Goal: Complete application form

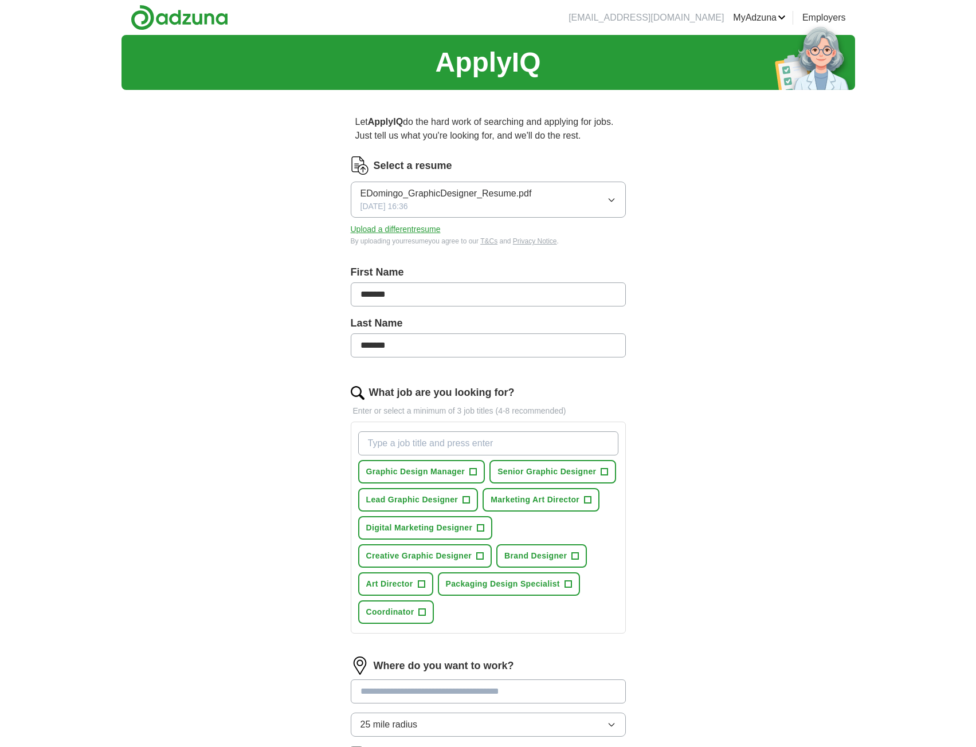
click at [228, 198] on div "ApplyIQ Let ApplyIQ do the hard work of searching and applying for jobs. Just t…" at bounding box center [488, 458] width 734 height 847
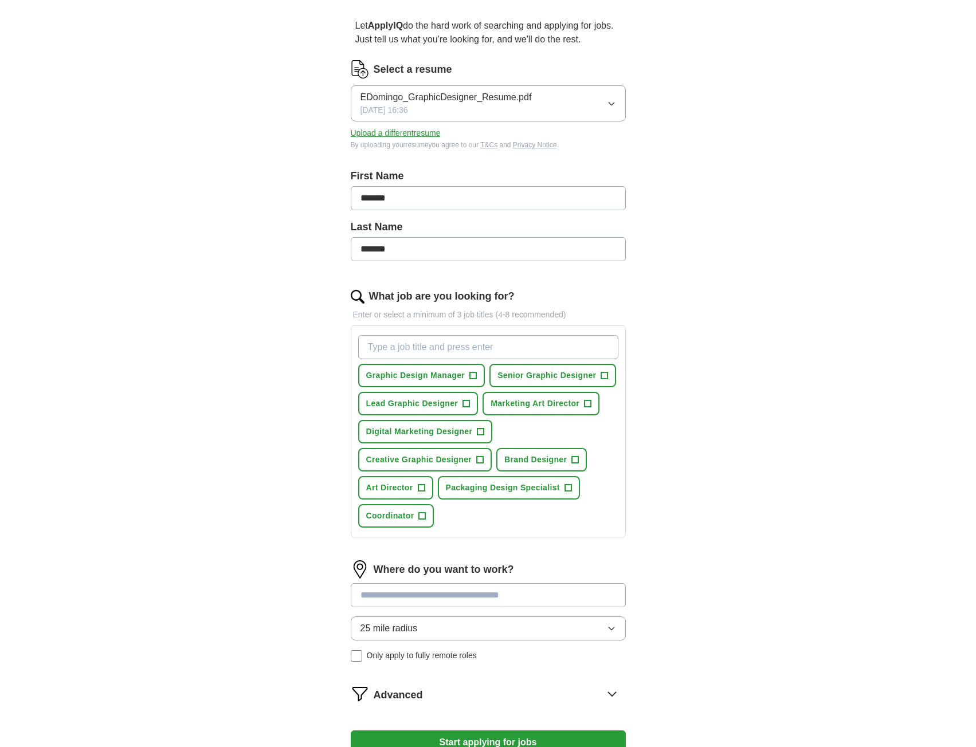
scroll to position [115, 0]
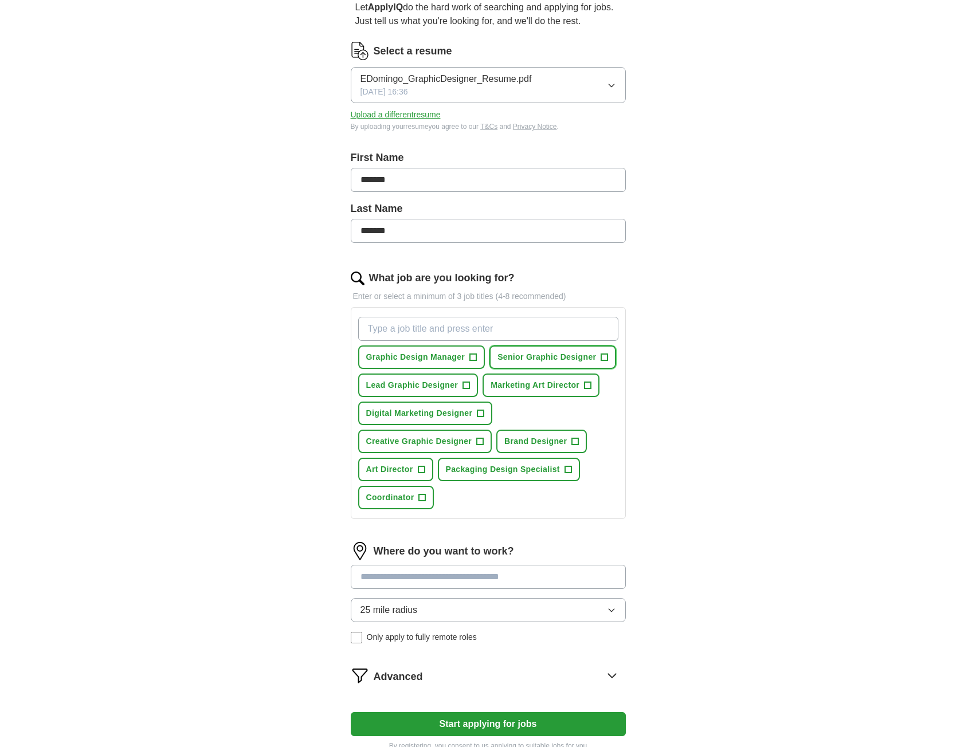
click at [603, 358] on span "+" at bounding box center [604, 357] width 7 height 9
click at [481, 444] on span "+" at bounding box center [480, 441] width 7 height 9
click at [421, 499] on span "+" at bounding box center [422, 497] width 7 height 9
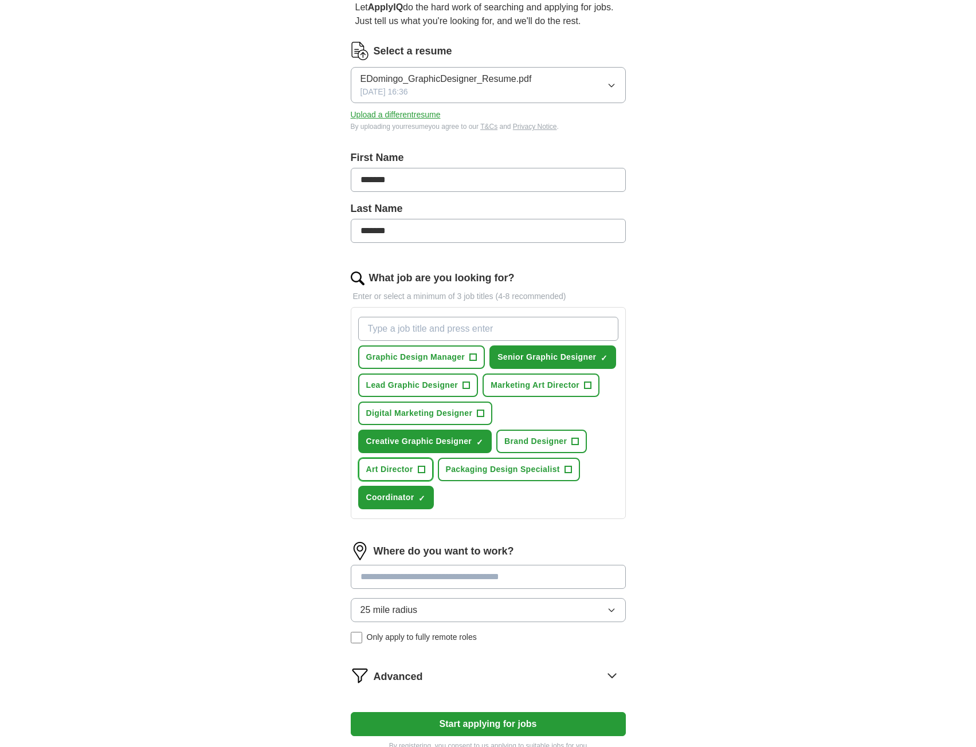
click at [419, 471] on span "+" at bounding box center [421, 469] width 7 height 9
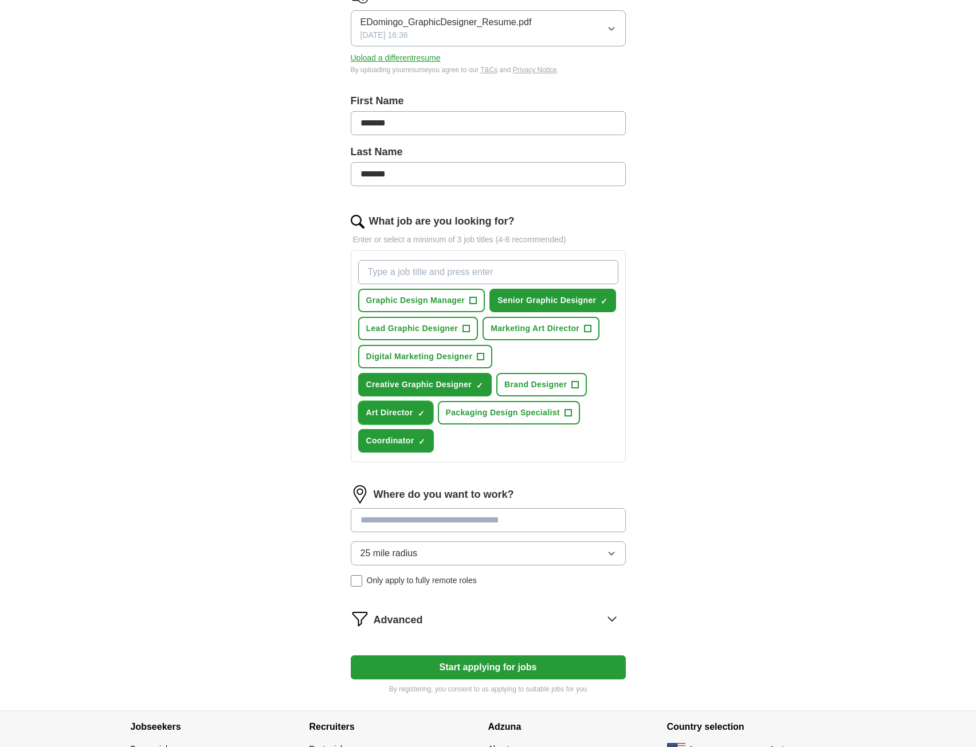
scroll to position [172, 0]
click at [382, 520] on input at bounding box center [488, 520] width 275 height 24
click at [402, 269] on input "What job are you looking for?" at bounding box center [488, 272] width 260 height 24
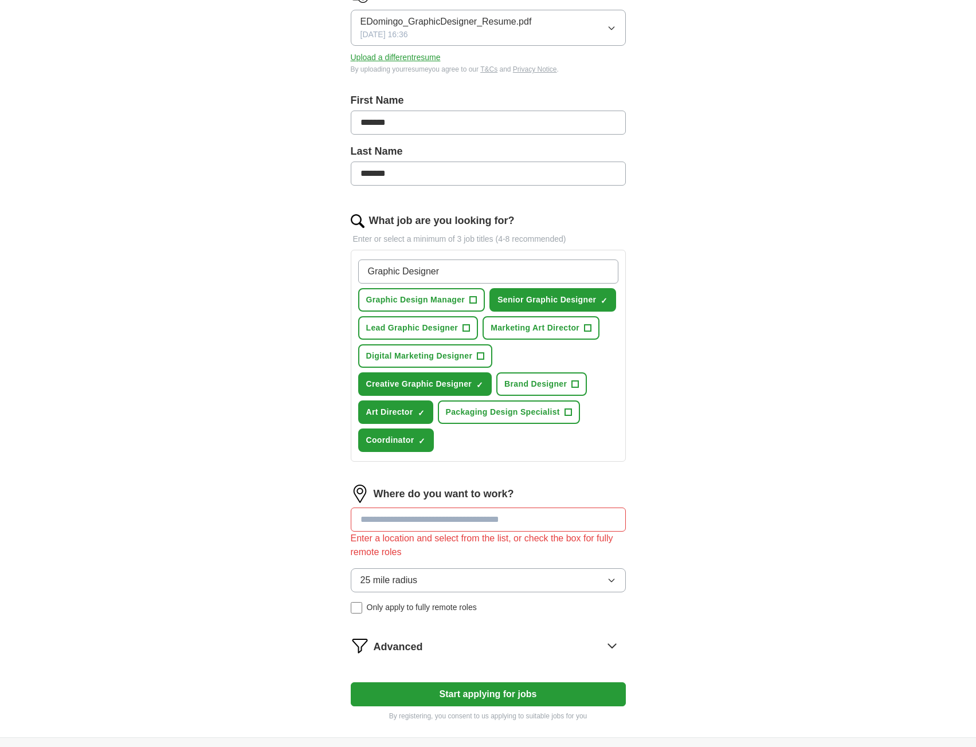
type input "Graphic Designer"
click at [227, 360] on div "ApplyIQ Let ApplyIQ do the hard work of searching and applying for jobs. Just t…" at bounding box center [488, 300] width 734 height 874
click at [398, 525] on input at bounding box center [488, 520] width 275 height 24
click at [782, 491] on div "ApplyIQ Let ApplyIQ do the hard work of searching and applying for jobs. Just t…" at bounding box center [488, 300] width 734 height 874
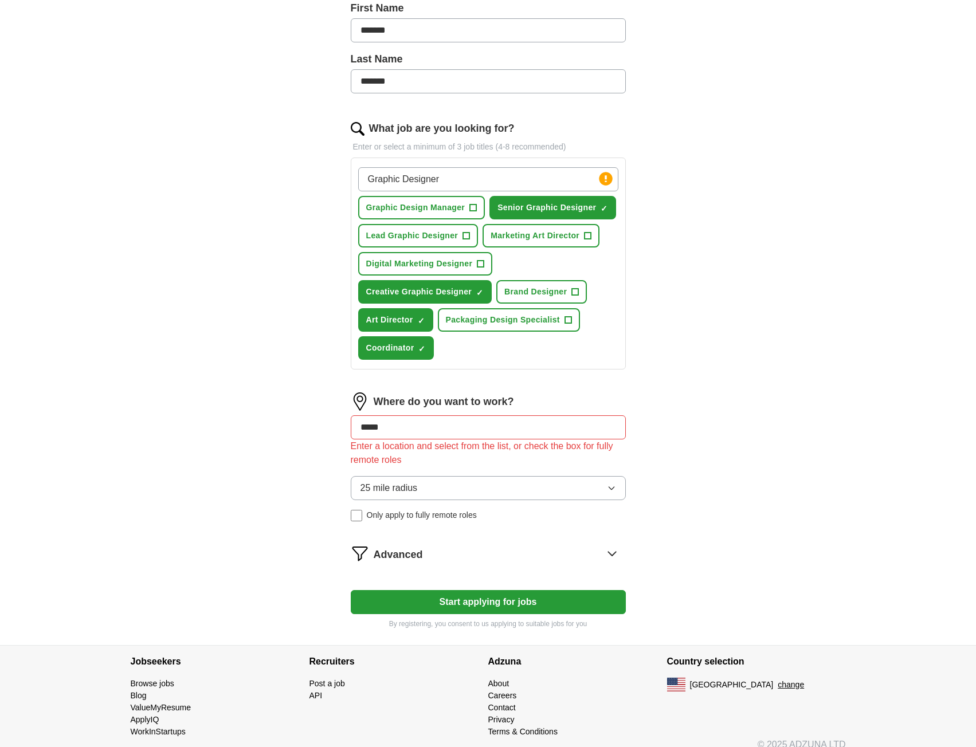
scroll to position [278, 0]
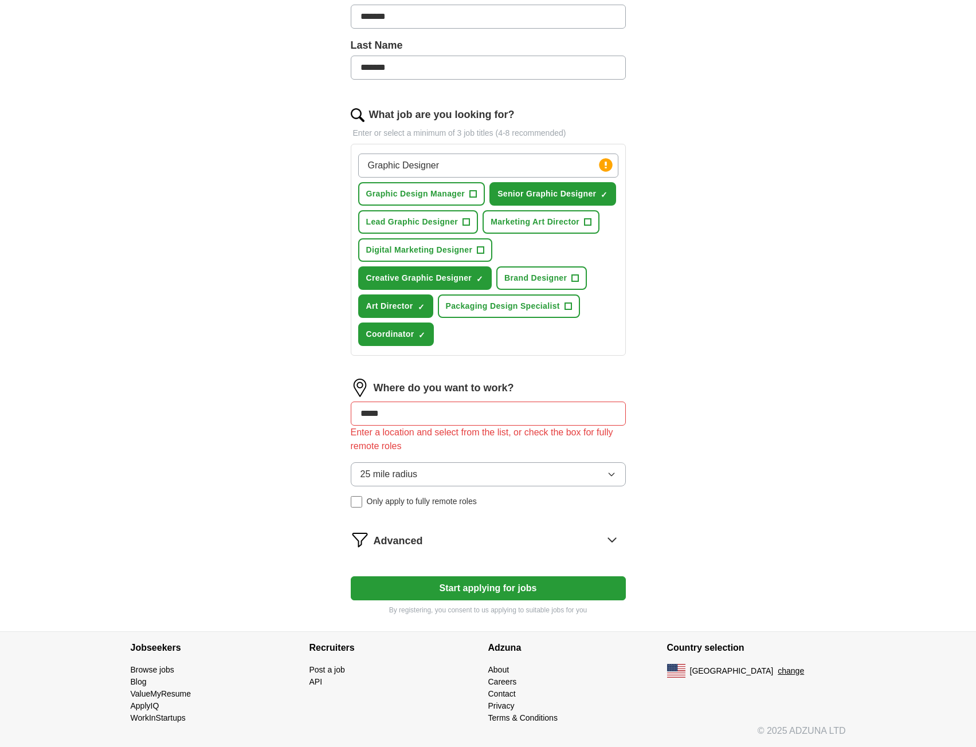
click at [445, 412] on input "*****" at bounding box center [488, 414] width 275 height 24
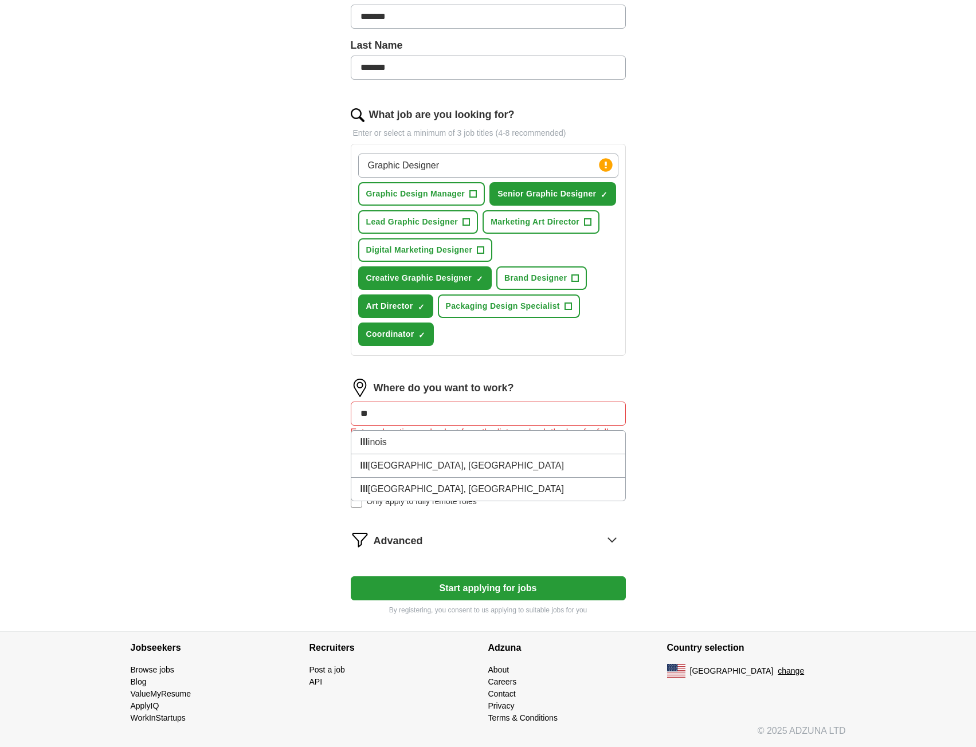
type input "*"
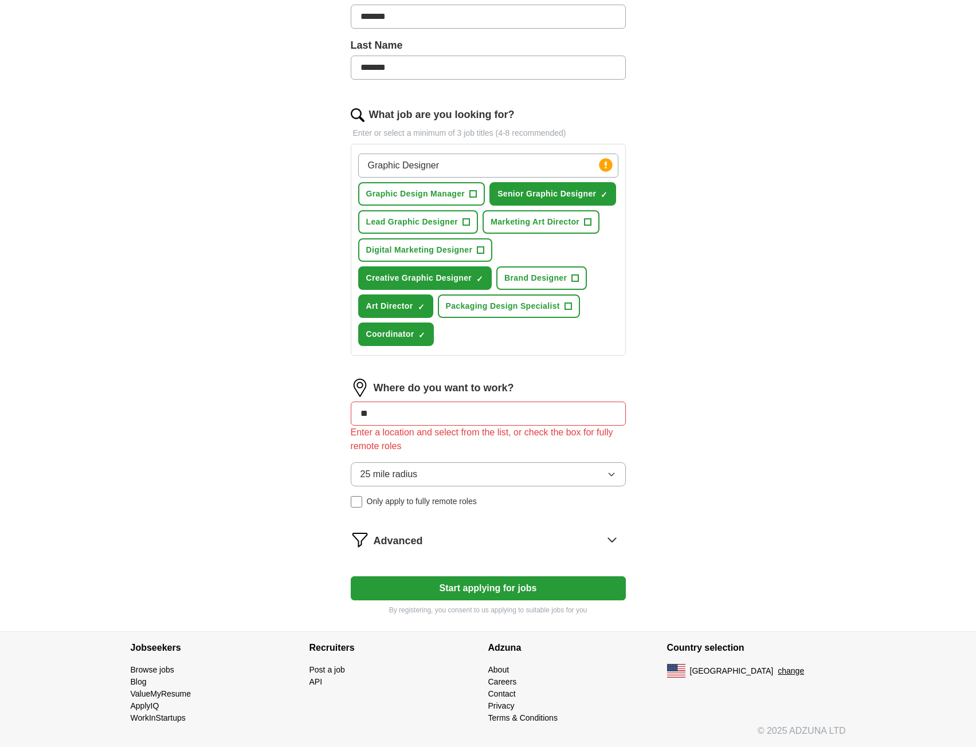
type input "***"
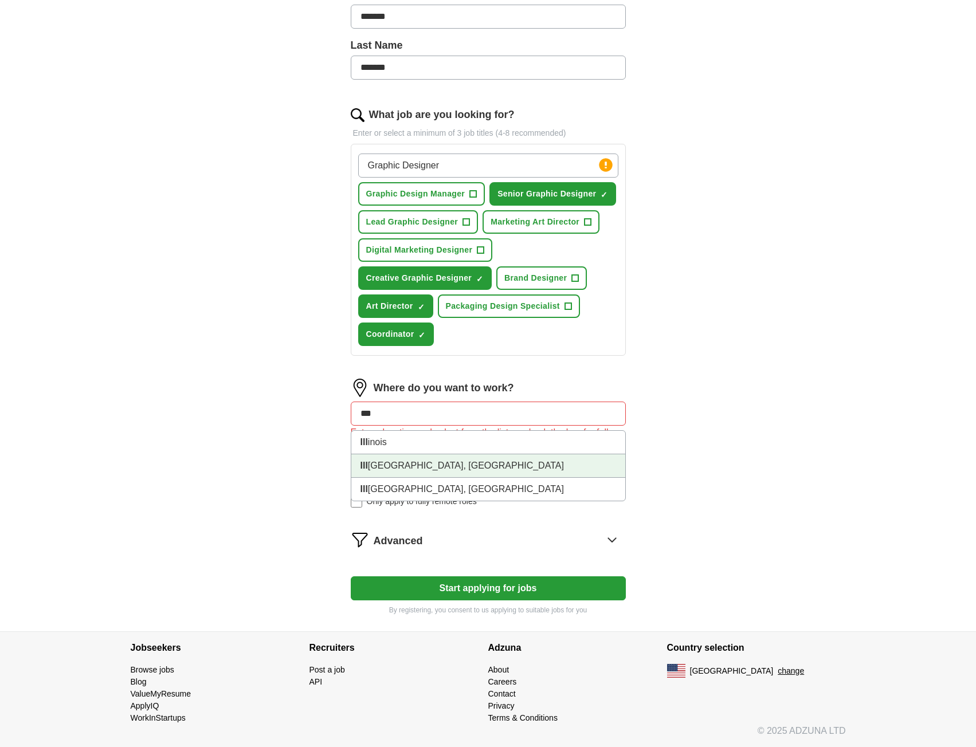
click at [440, 466] on li "Ill iopolis, [GEOGRAPHIC_DATA]" at bounding box center [488, 465] width 274 height 23
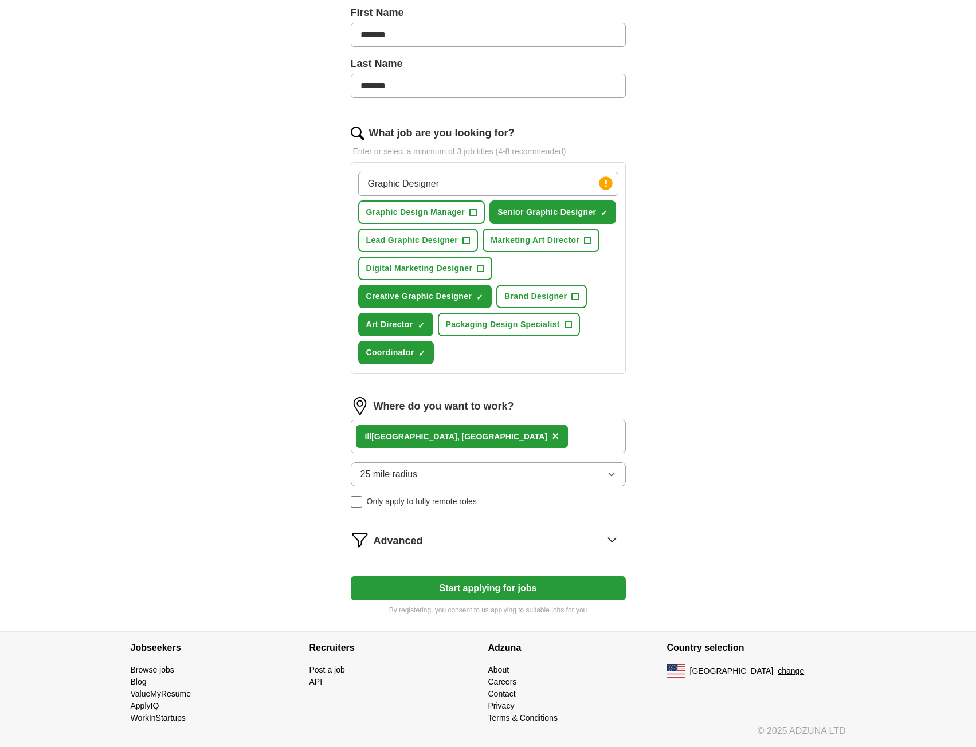
click at [463, 591] on button "Start applying for jobs" at bounding box center [488, 588] width 275 height 24
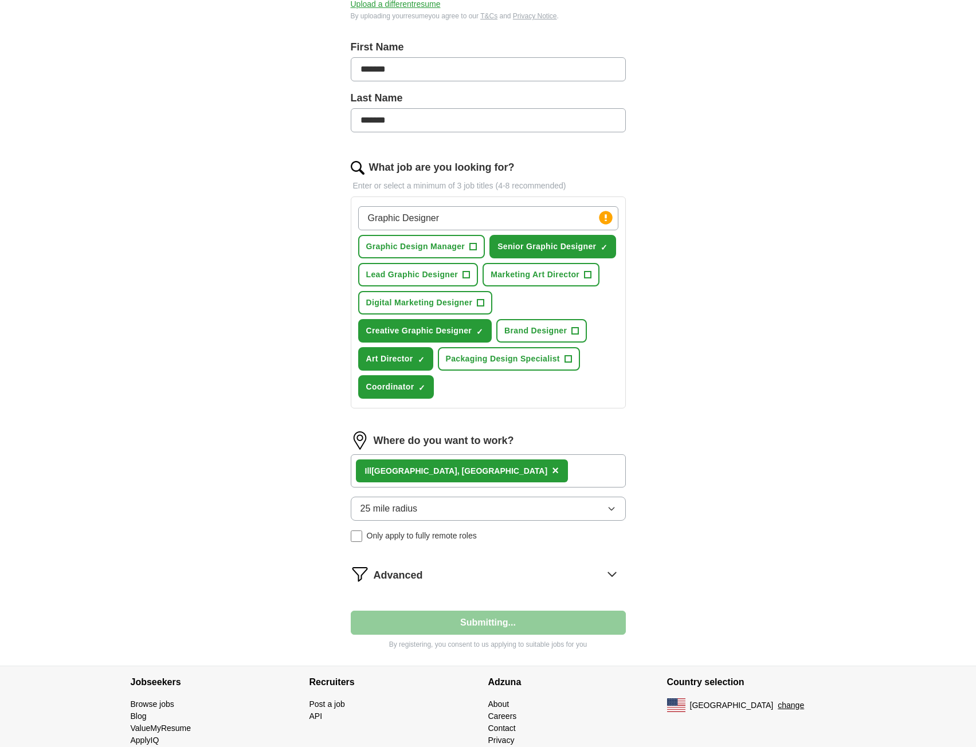
select select "**"
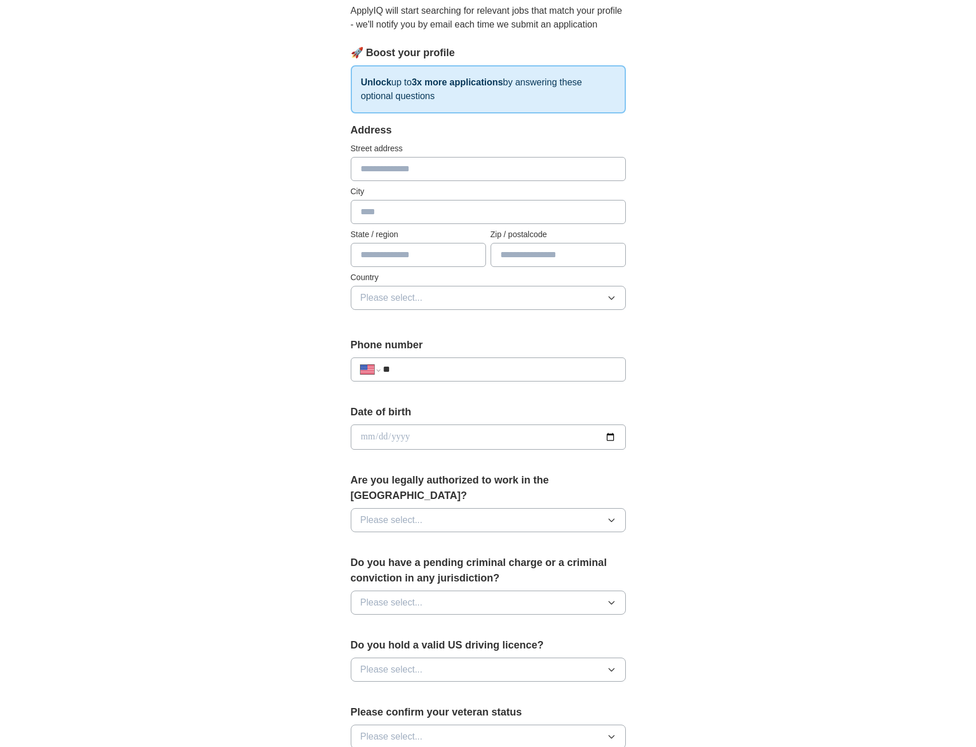
scroll to position [0, 0]
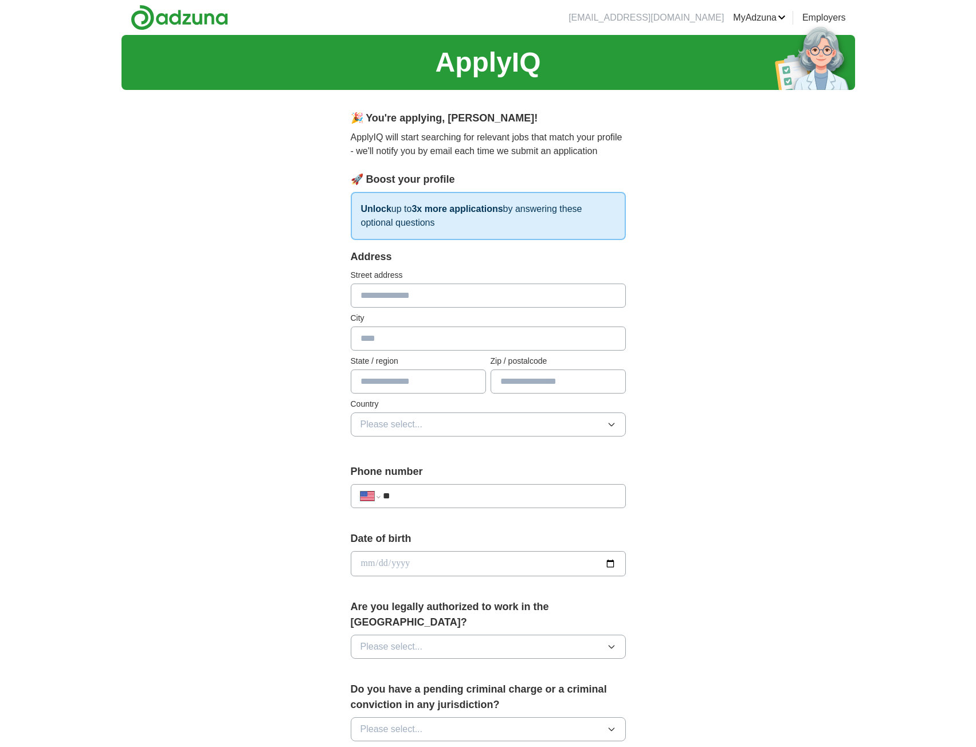
click at [382, 288] on input "text" at bounding box center [488, 296] width 275 height 24
type input "**********"
type input "*********"
type input "**"
type input "**********"
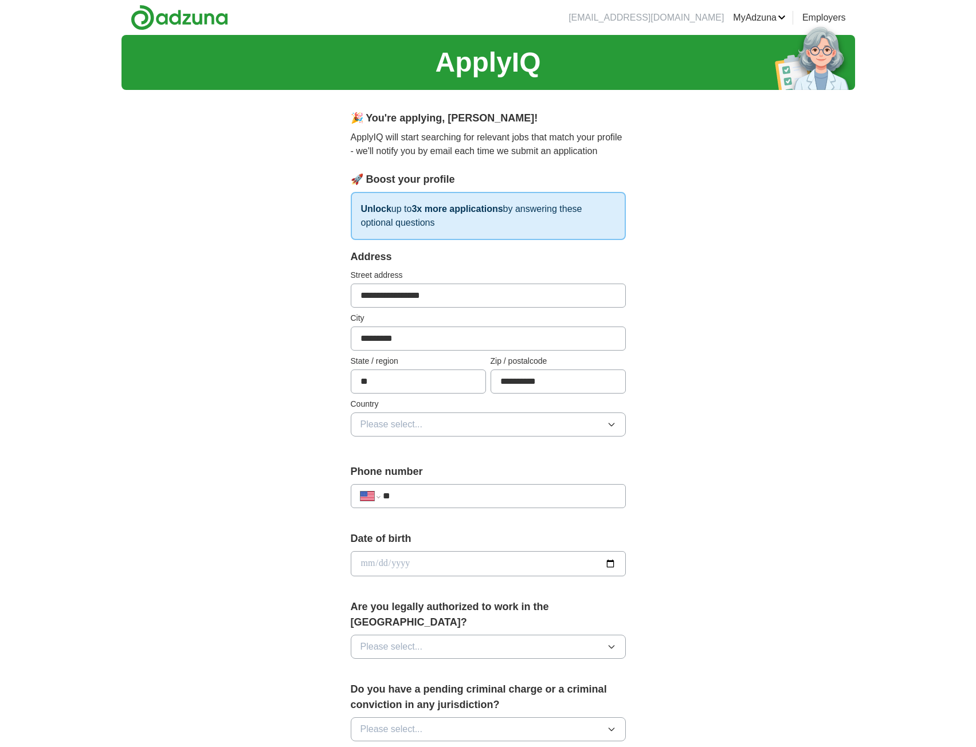
click at [420, 436] on div "**********" at bounding box center [488, 349] width 275 height 201
click at [427, 424] on button "Please select..." at bounding box center [488, 425] width 275 height 24
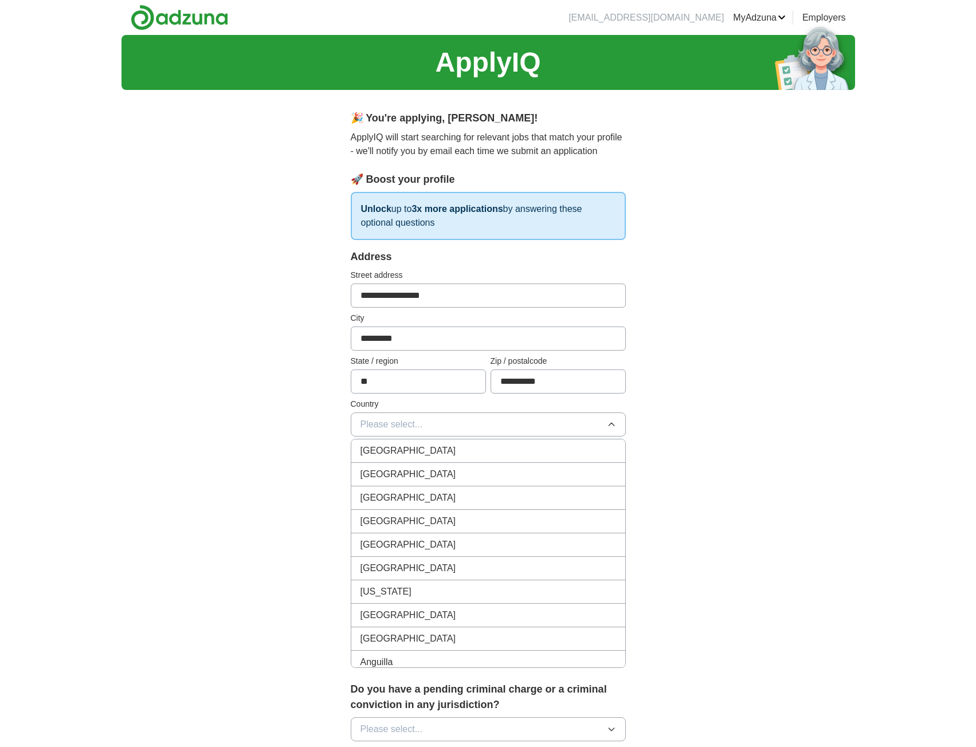
click at [402, 466] on li "[GEOGRAPHIC_DATA]" at bounding box center [488, 474] width 274 height 23
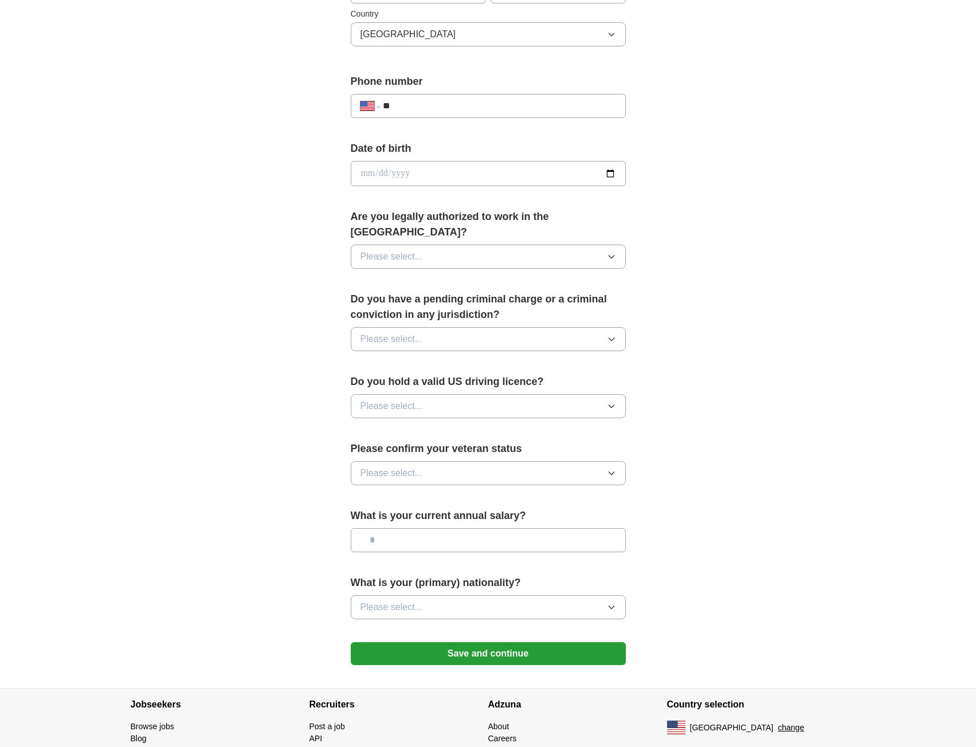
scroll to position [202, 0]
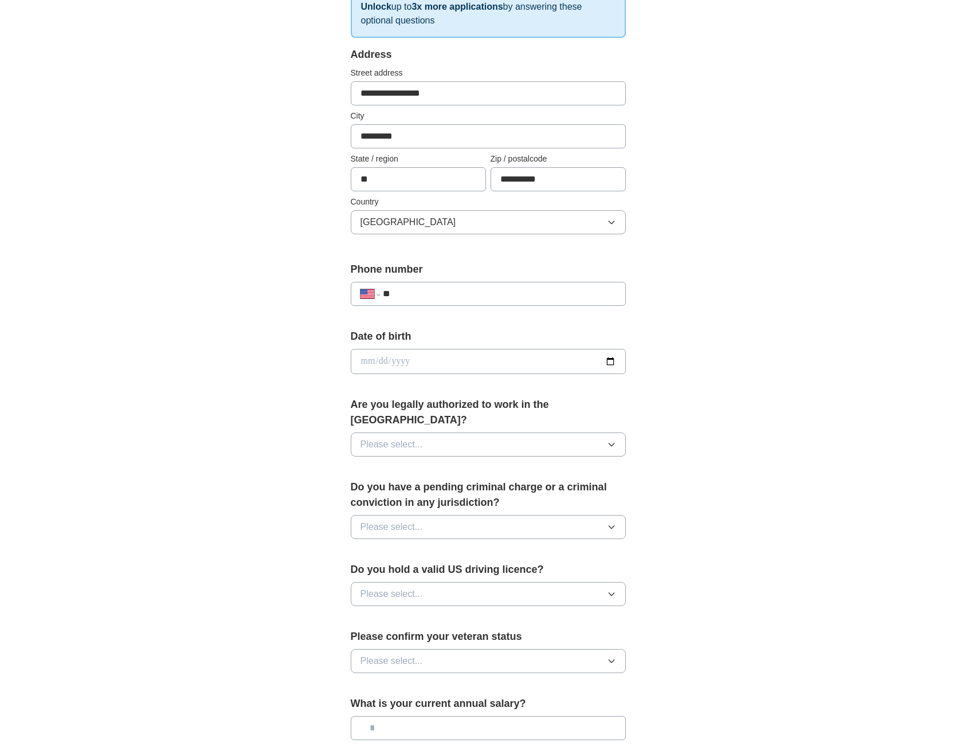
click at [445, 355] on input "date" at bounding box center [488, 361] width 275 height 25
type input "**********"
click at [461, 433] on button "Please select..." at bounding box center [488, 445] width 275 height 24
click at [394, 464] on div "Yes" at bounding box center [488, 471] width 256 height 14
click at [479, 515] on button "Please select..." at bounding box center [488, 527] width 275 height 24
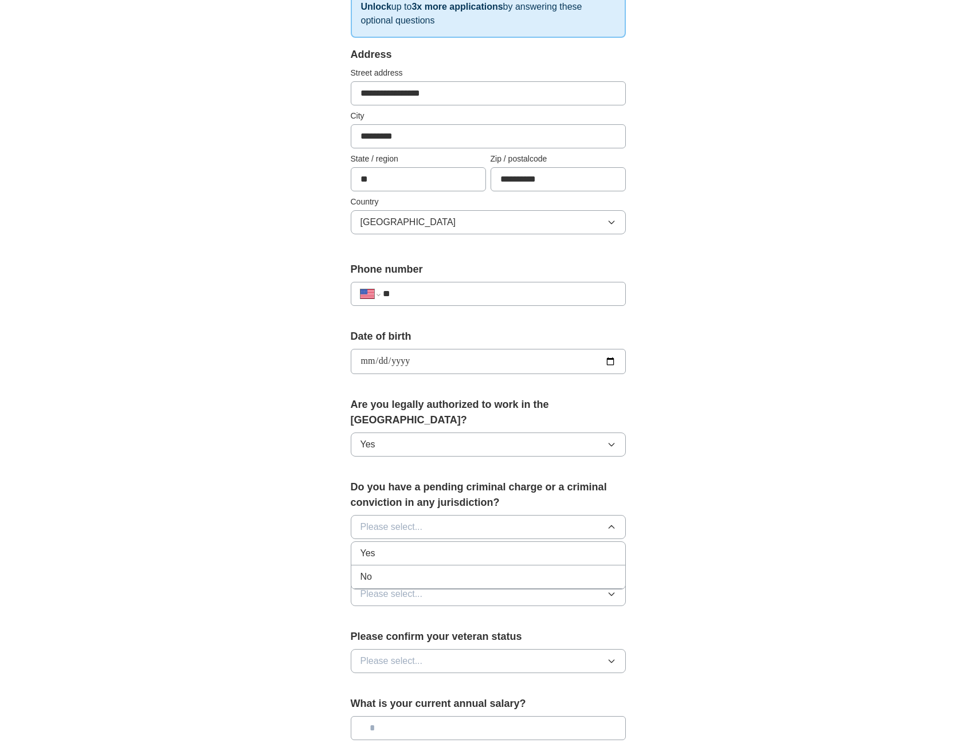
click at [370, 570] on span "No" at bounding box center [365, 577] width 11 height 14
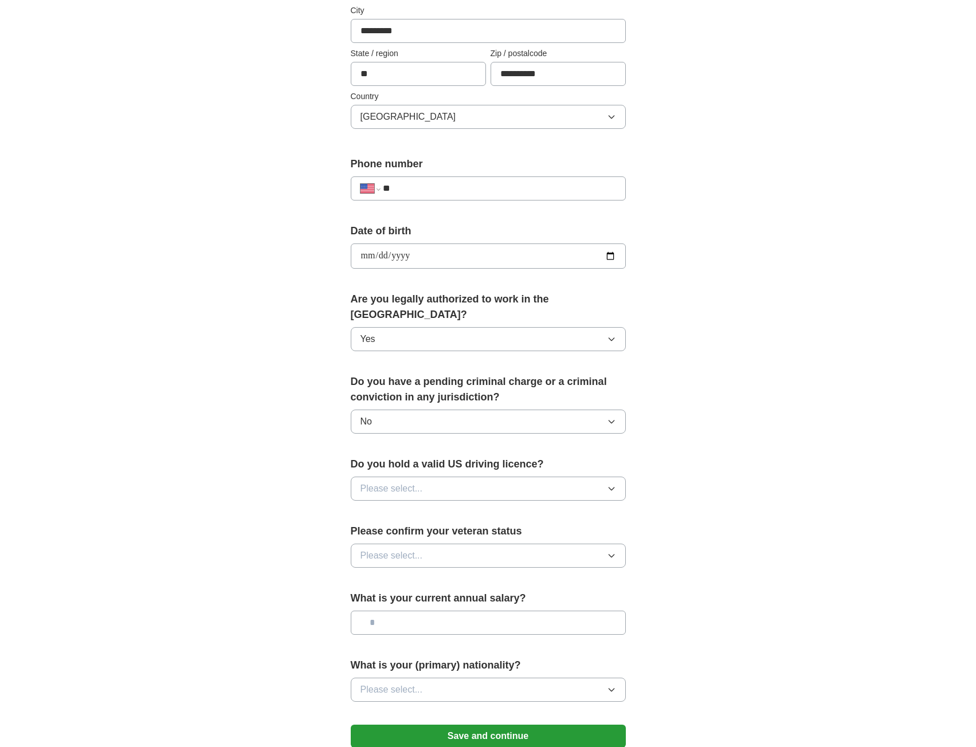
scroll to position [317, 0]
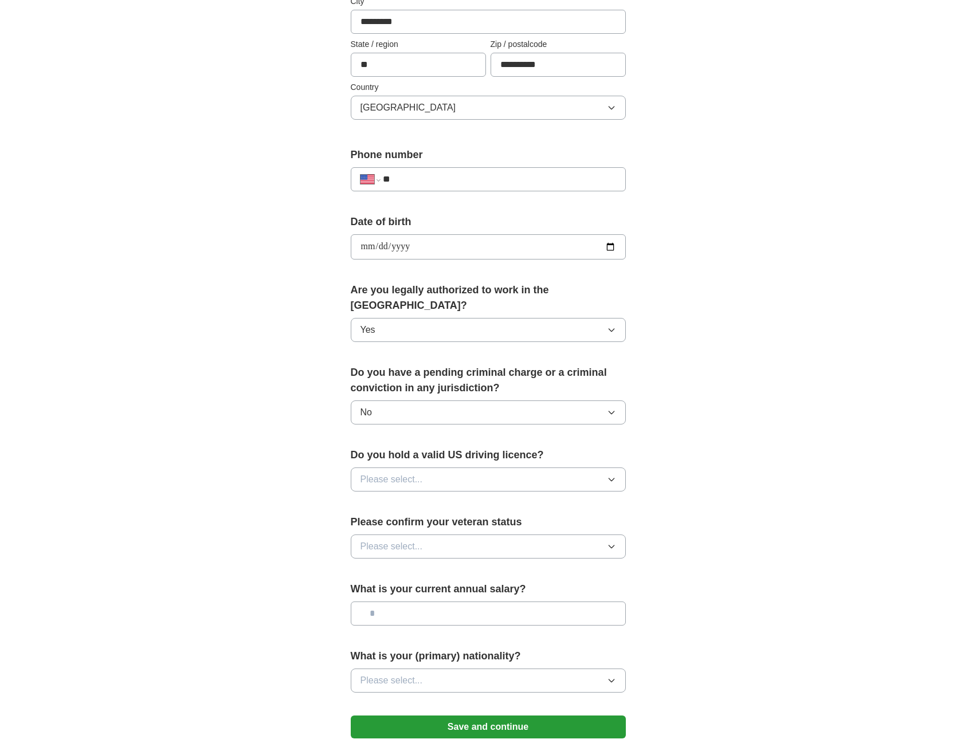
click at [427, 468] on button "Please select..." at bounding box center [488, 480] width 275 height 24
click at [369, 499] on span "Yes" at bounding box center [367, 506] width 15 height 14
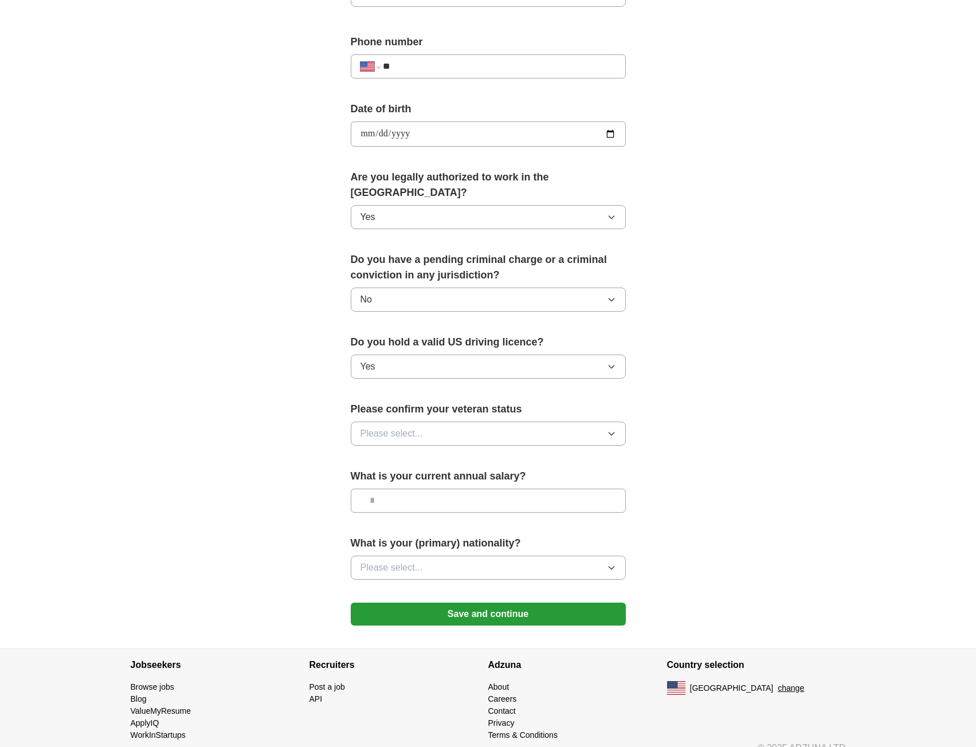
scroll to position [432, 0]
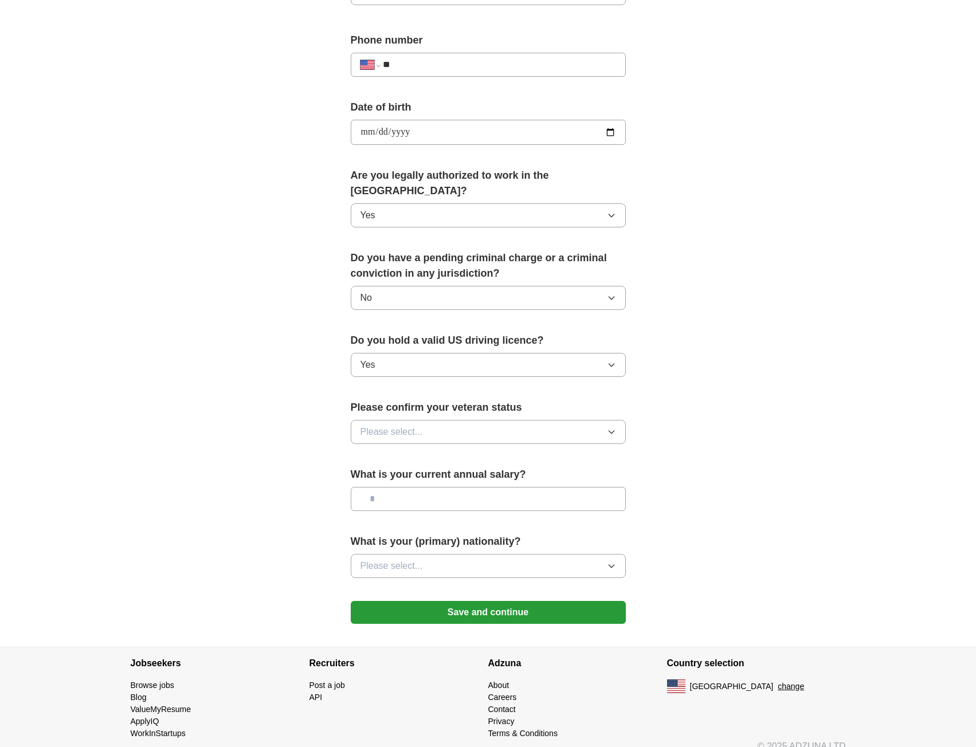
click at [402, 425] on span "Please select..." at bounding box center [391, 432] width 62 height 14
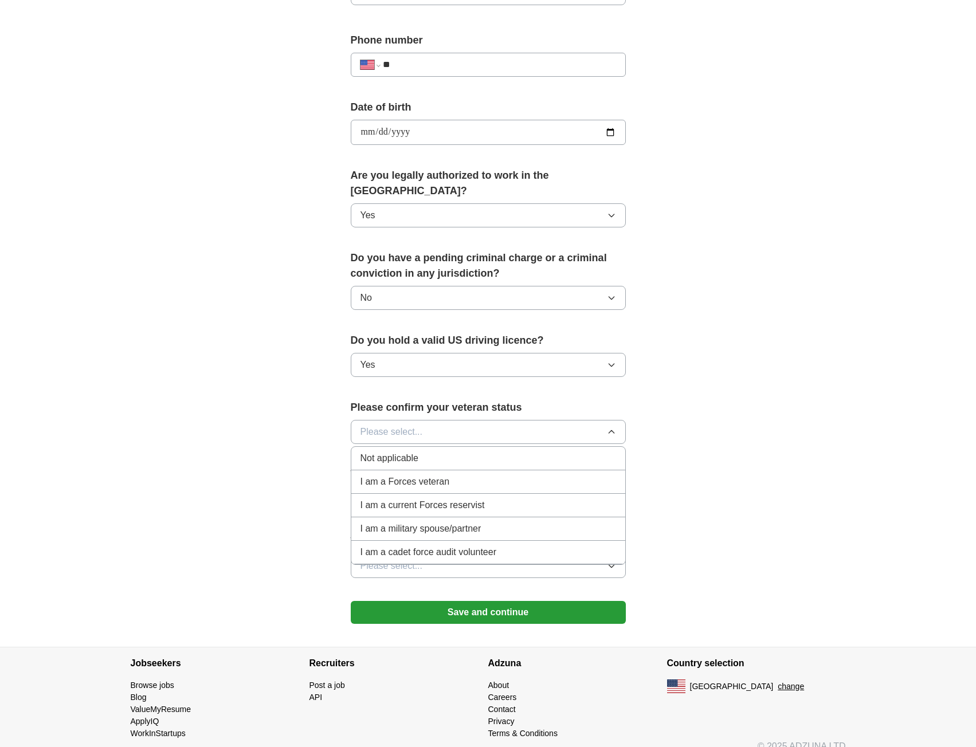
click at [381, 452] on span "Not applicable" at bounding box center [389, 459] width 58 height 14
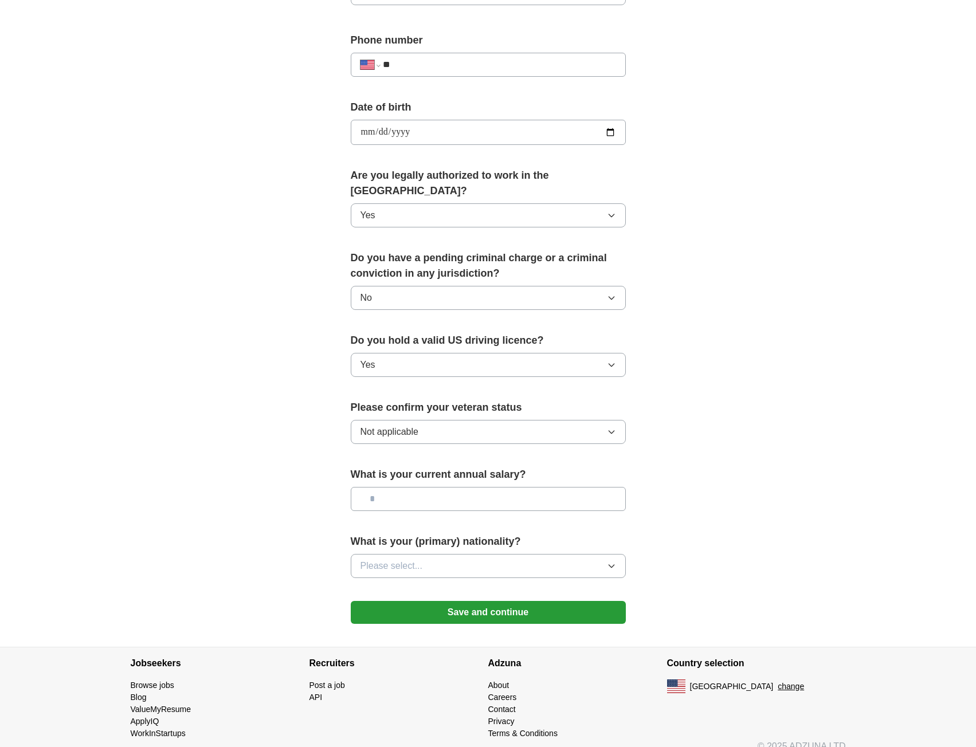
click at [453, 489] on input "text" at bounding box center [488, 499] width 275 height 24
click at [415, 559] on span "Please select..." at bounding box center [391, 566] width 62 height 14
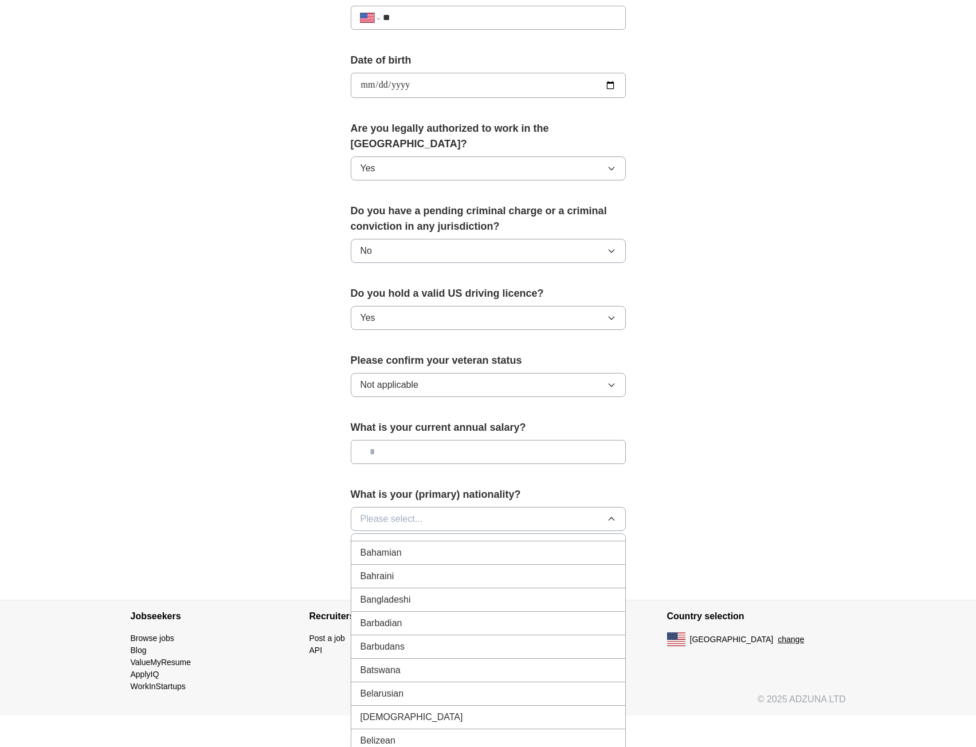
scroll to position [0, 0]
click at [414, 537] on li "American" at bounding box center [488, 545] width 274 height 23
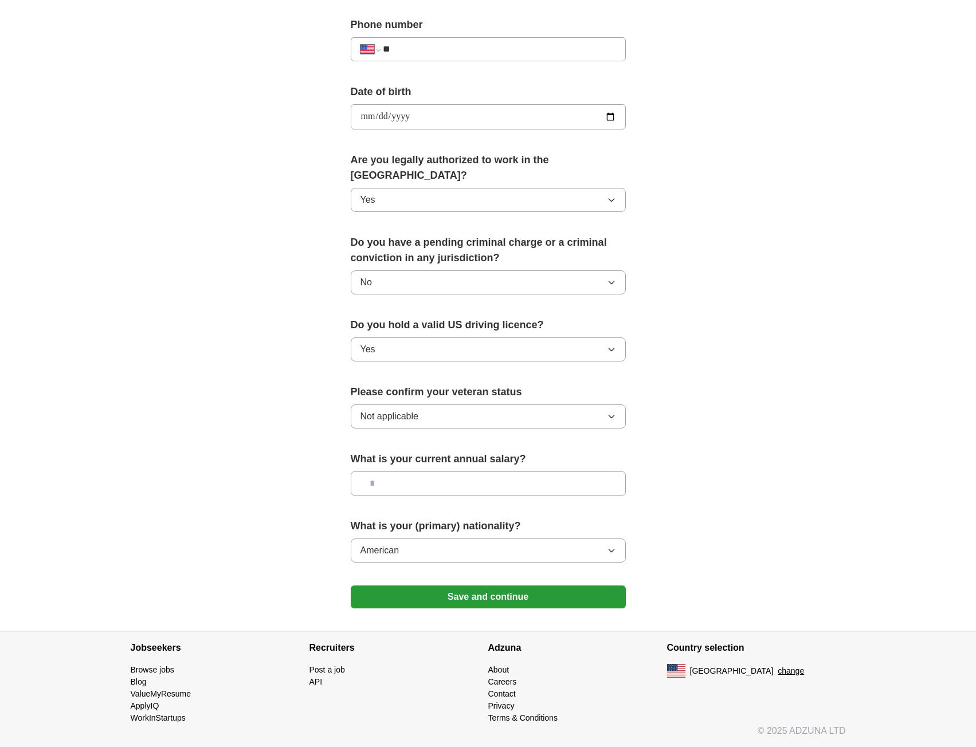
scroll to position [432, 0]
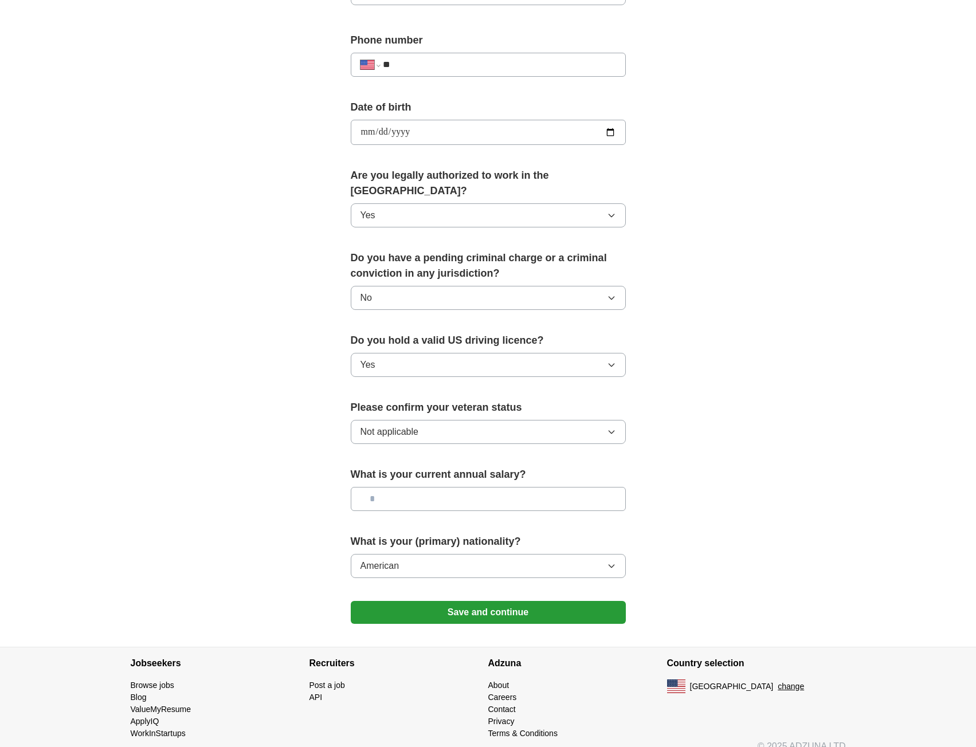
click at [476, 487] on input "text" at bounding box center [488, 499] width 275 height 24
click at [424, 487] on input "text" at bounding box center [488, 499] width 275 height 24
type input "*******"
click at [499, 601] on button "Save and continue" at bounding box center [488, 612] width 275 height 23
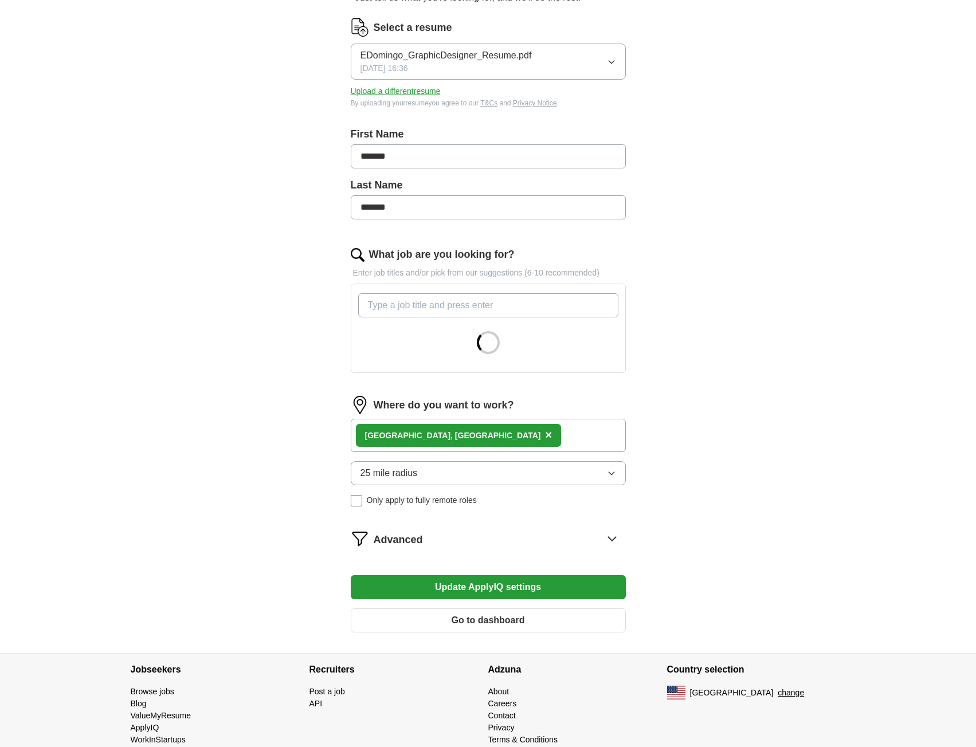
scroll to position [160, 0]
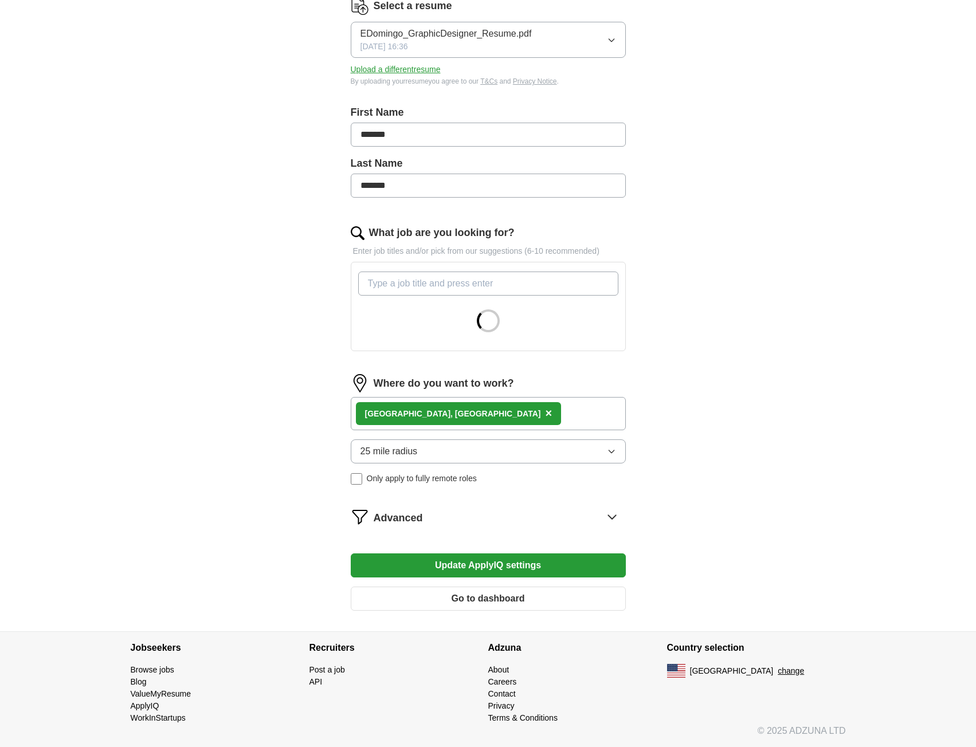
click at [545, 412] on span "×" at bounding box center [548, 413] width 7 height 13
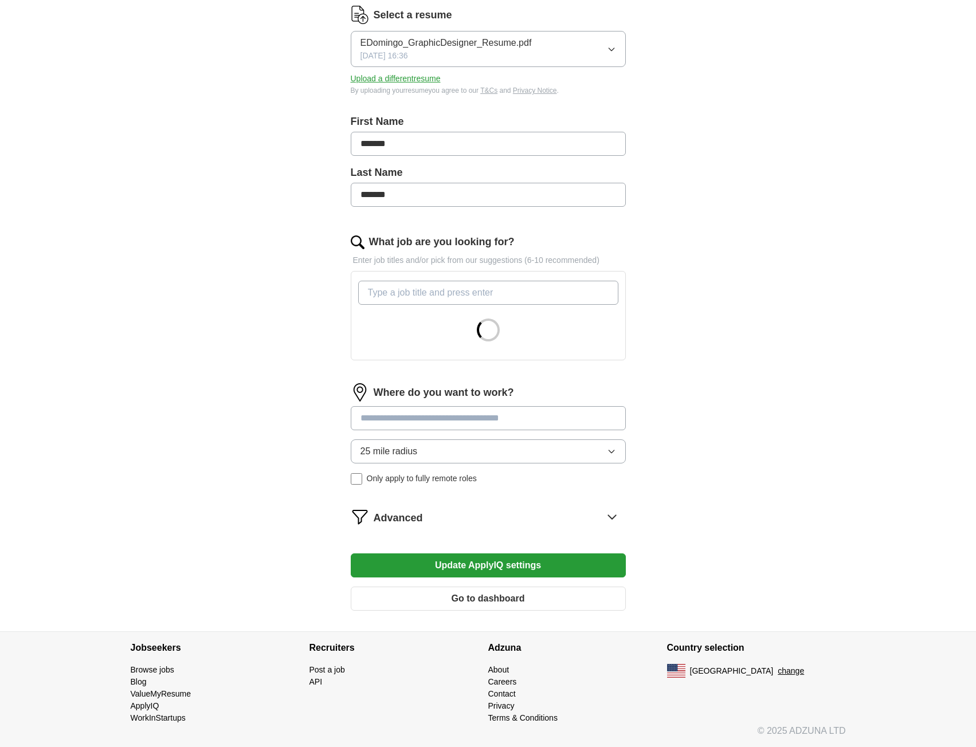
scroll to position [151, 0]
click at [458, 418] on input at bounding box center [488, 418] width 275 height 24
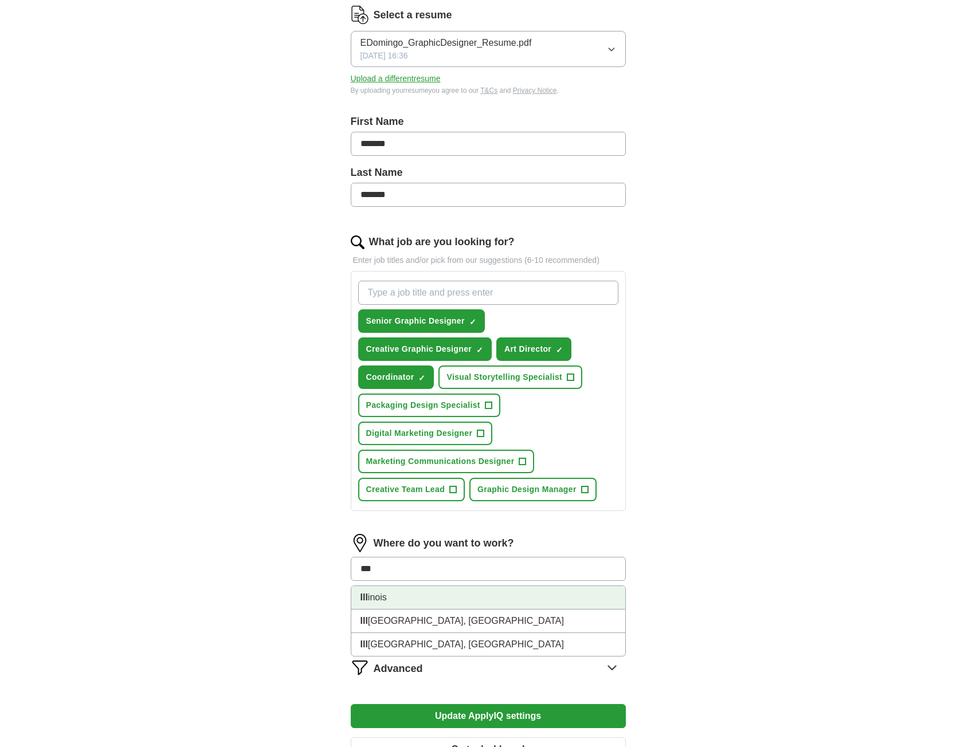
type input "***"
click at [387, 449] on div "Senior Graphic Designer ✓ × Creative Graphic Designer ✓ × Art Director ✓ × Coor…" at bounding box center [488, 391] width 265 height 230
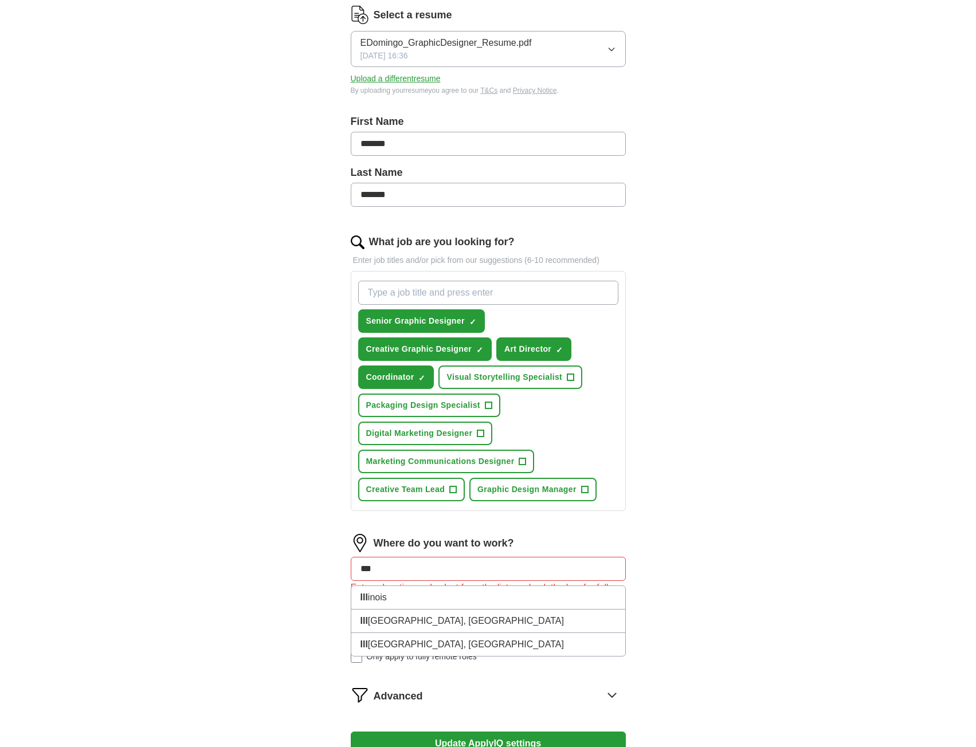
click at [394, 570] on input "***" at bounding box center [488, 569] width 275 height 24
click at [374, 601] on li "Ill inois" at bounding box center [488, 597] width 274 height 23
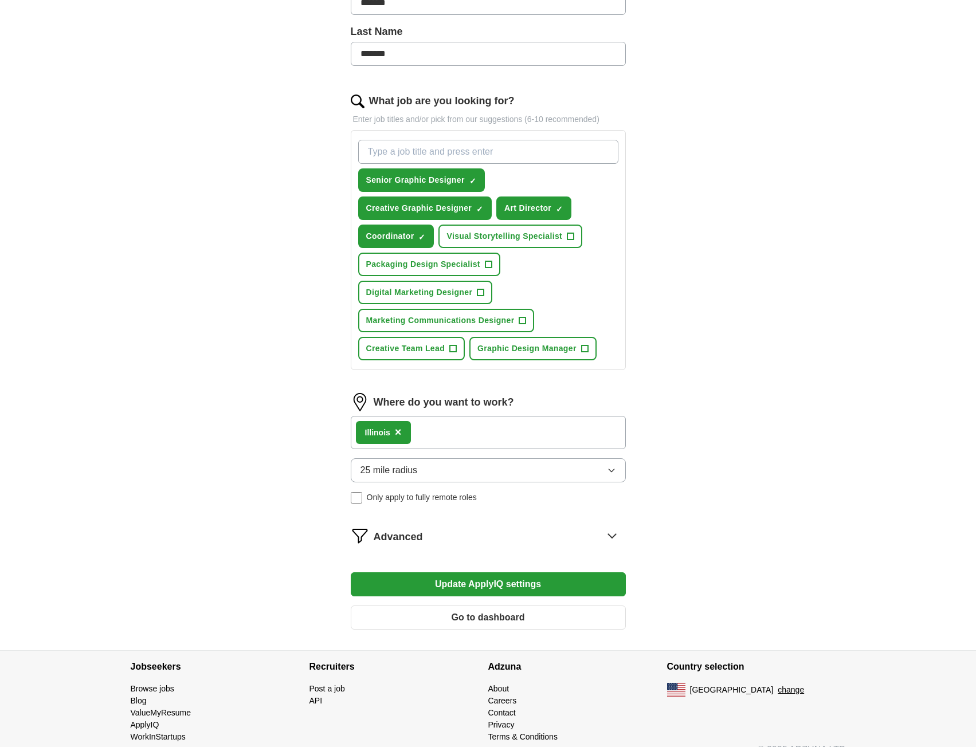
scroll to position [311, 0]
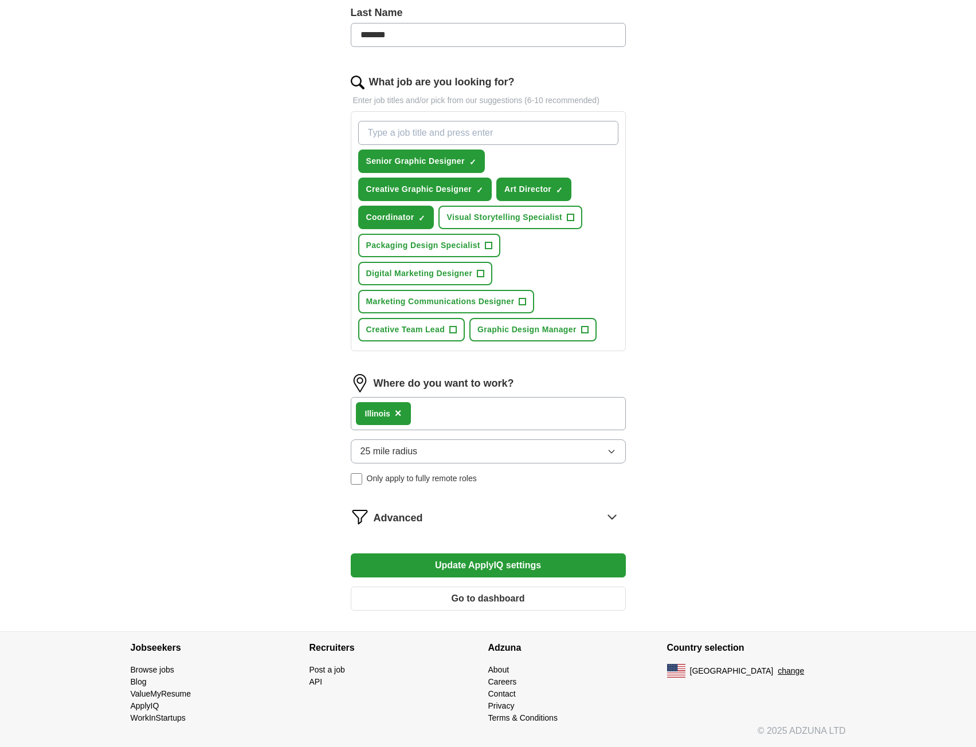
click at [474, 570] on button "Update ApplyIQ settings" at bounding box center [488, 566] width 275 height 24
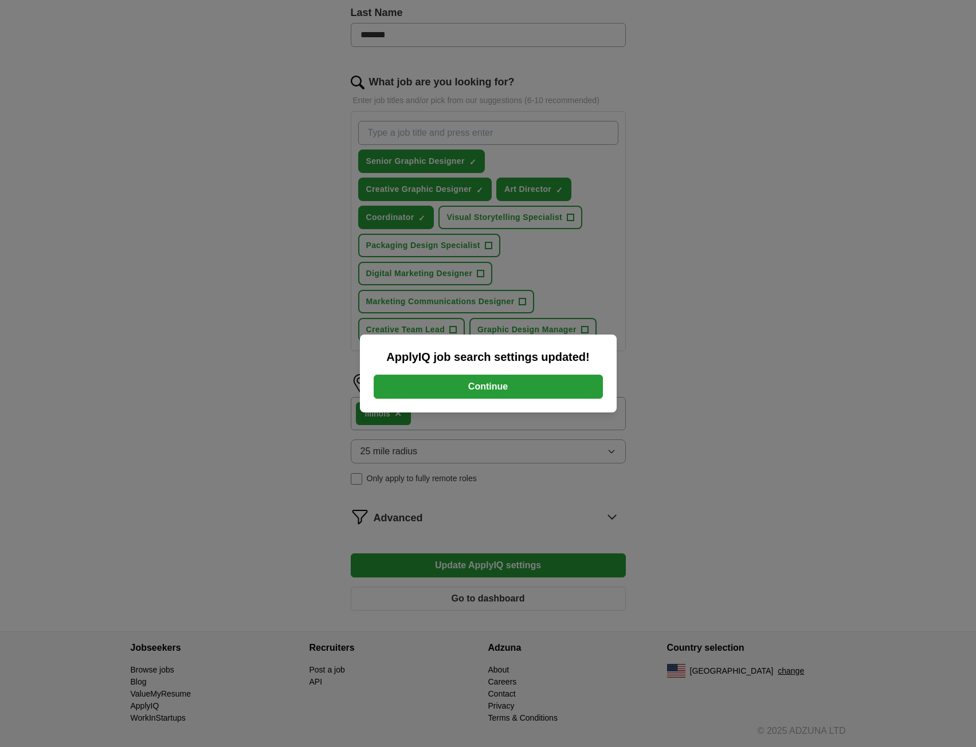
click at [498, 385] on button "Continue" at bounding box center [488, 387] width 229 height 24
